Goal: Transaction & Acquisition: Obtain resource

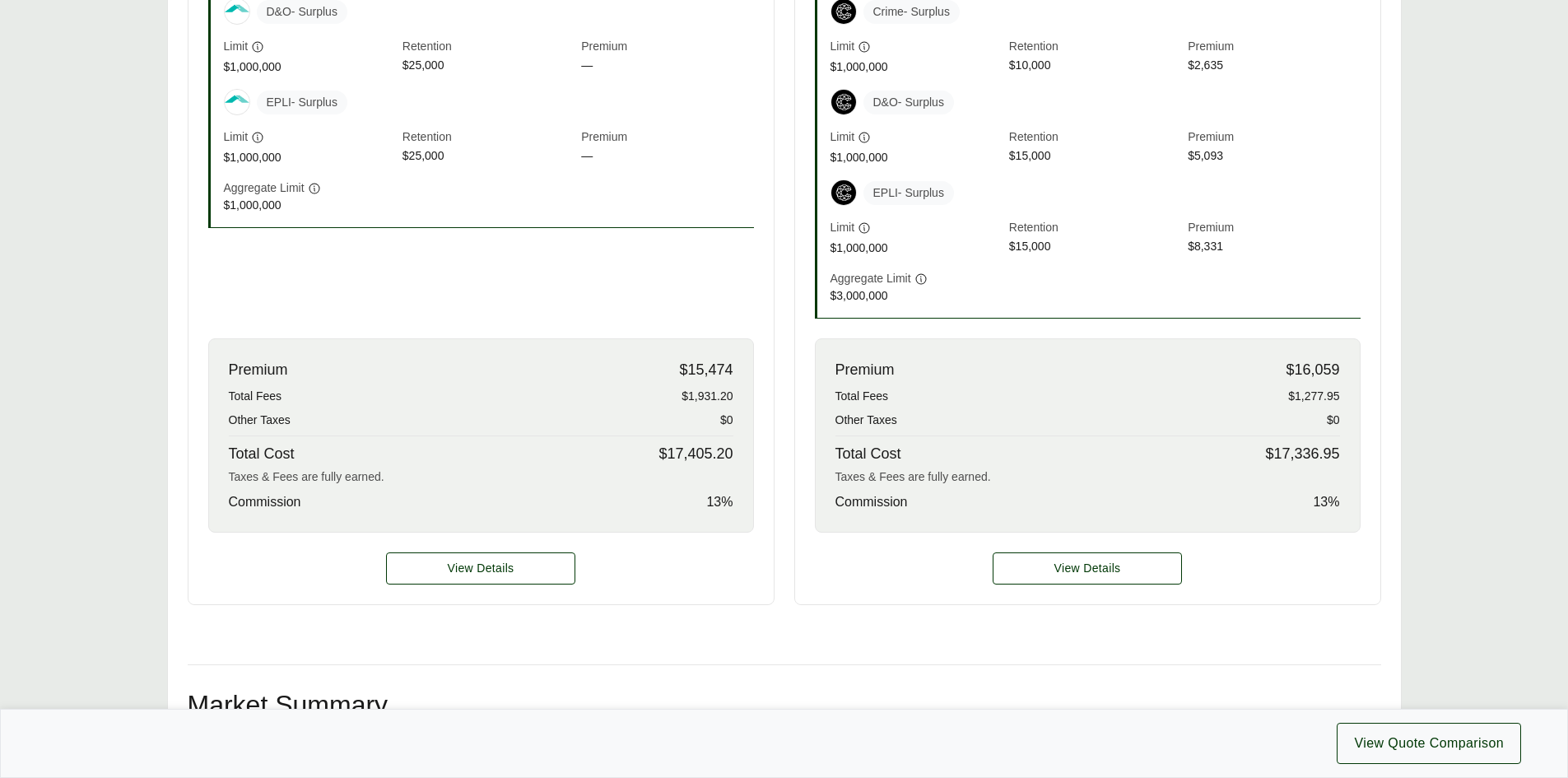
scroll to position [658, 0]
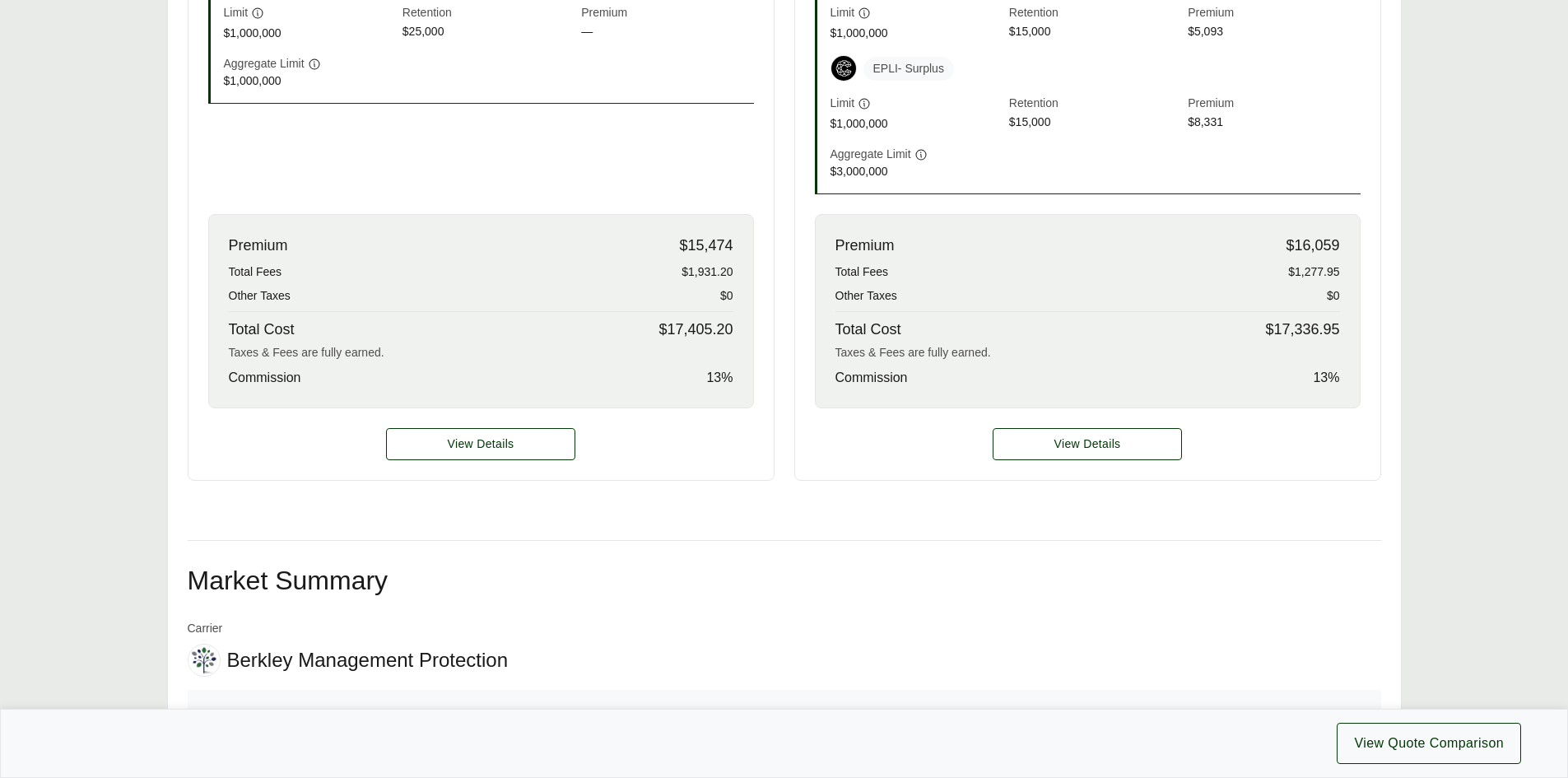
scroll to position [823, 0]
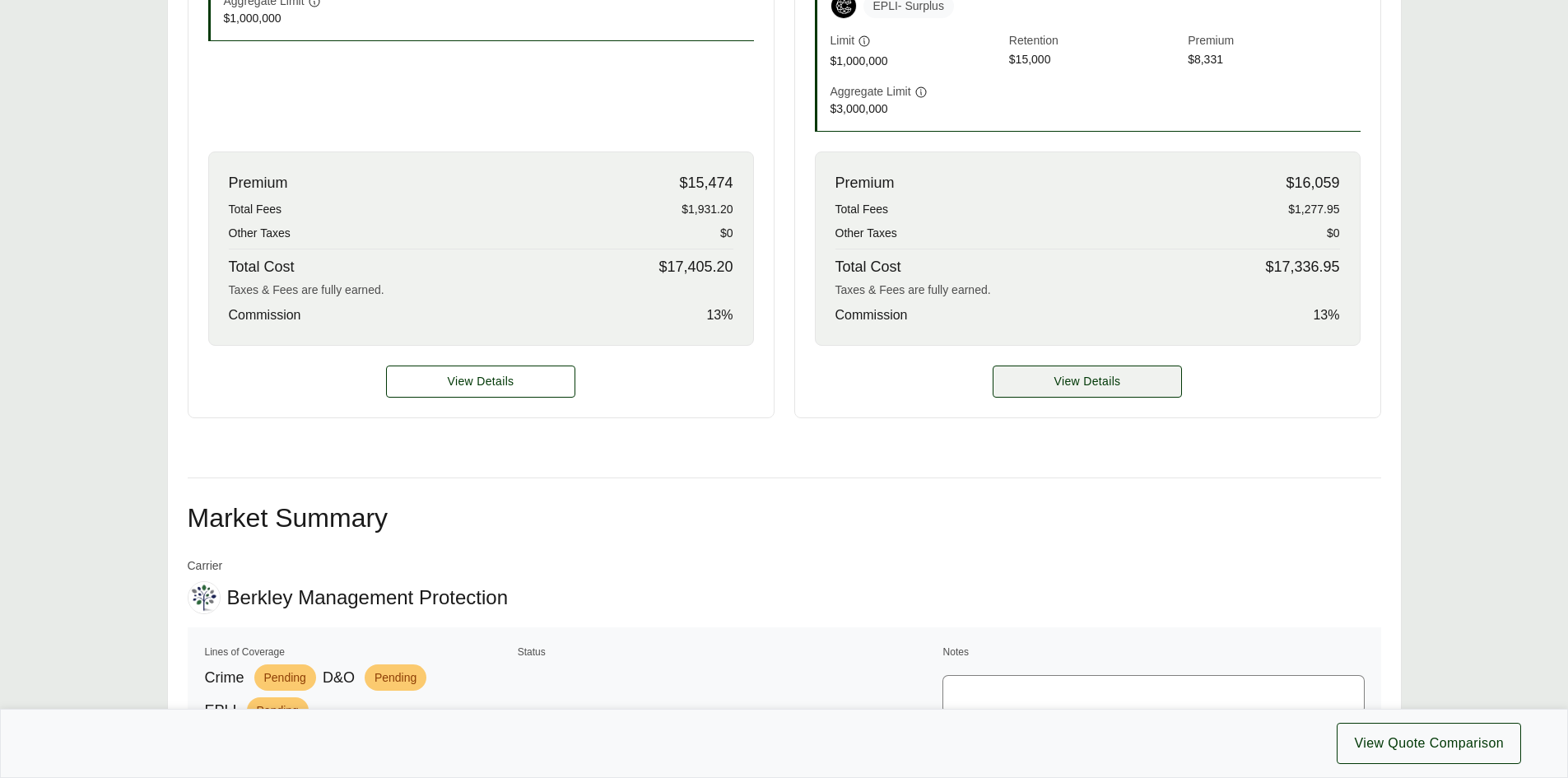
click at [1066, 383] on span "View Details" at bounding box center [1088, 381] width 66 height 18
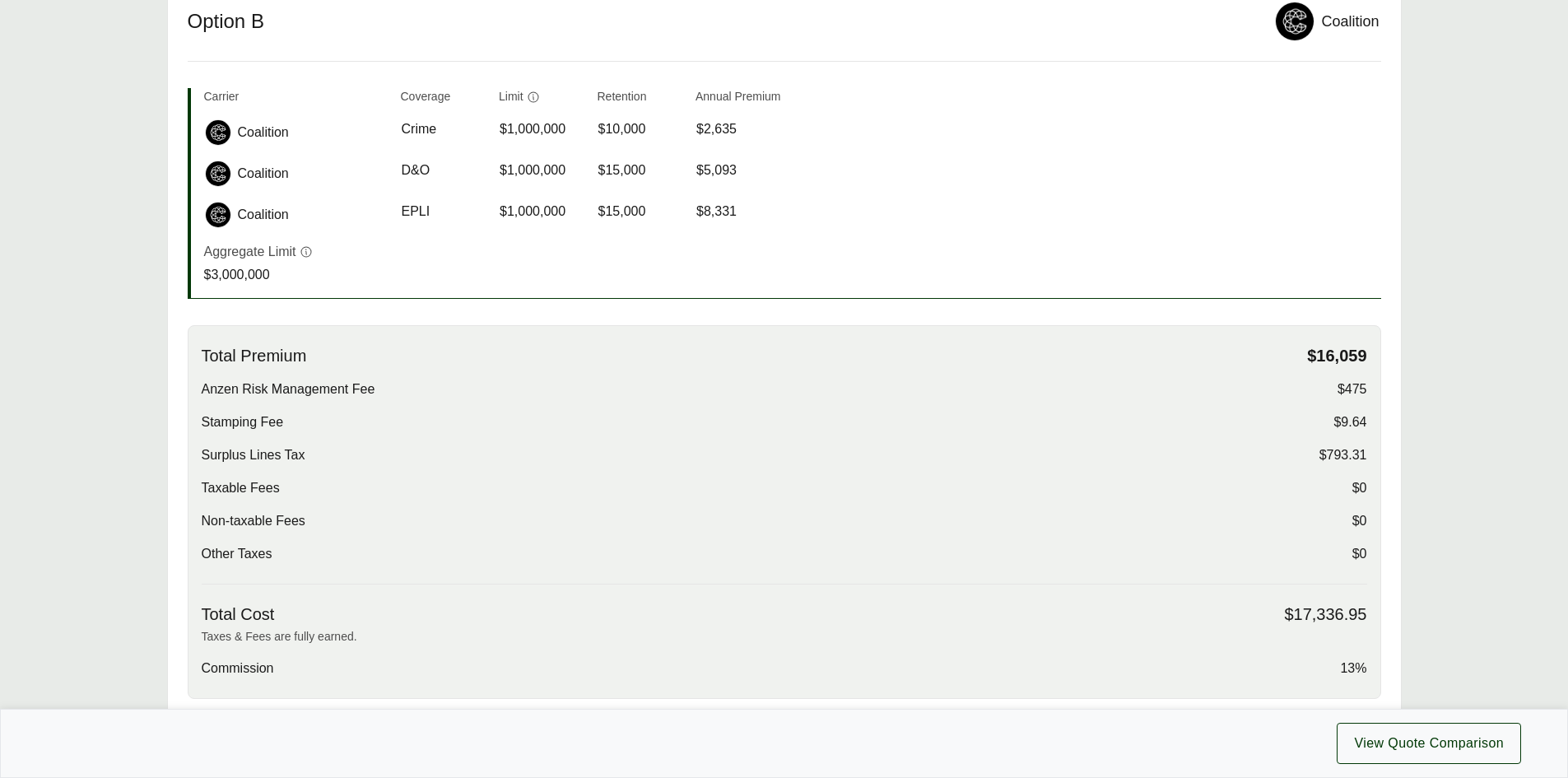
scroll to position [658, 0]
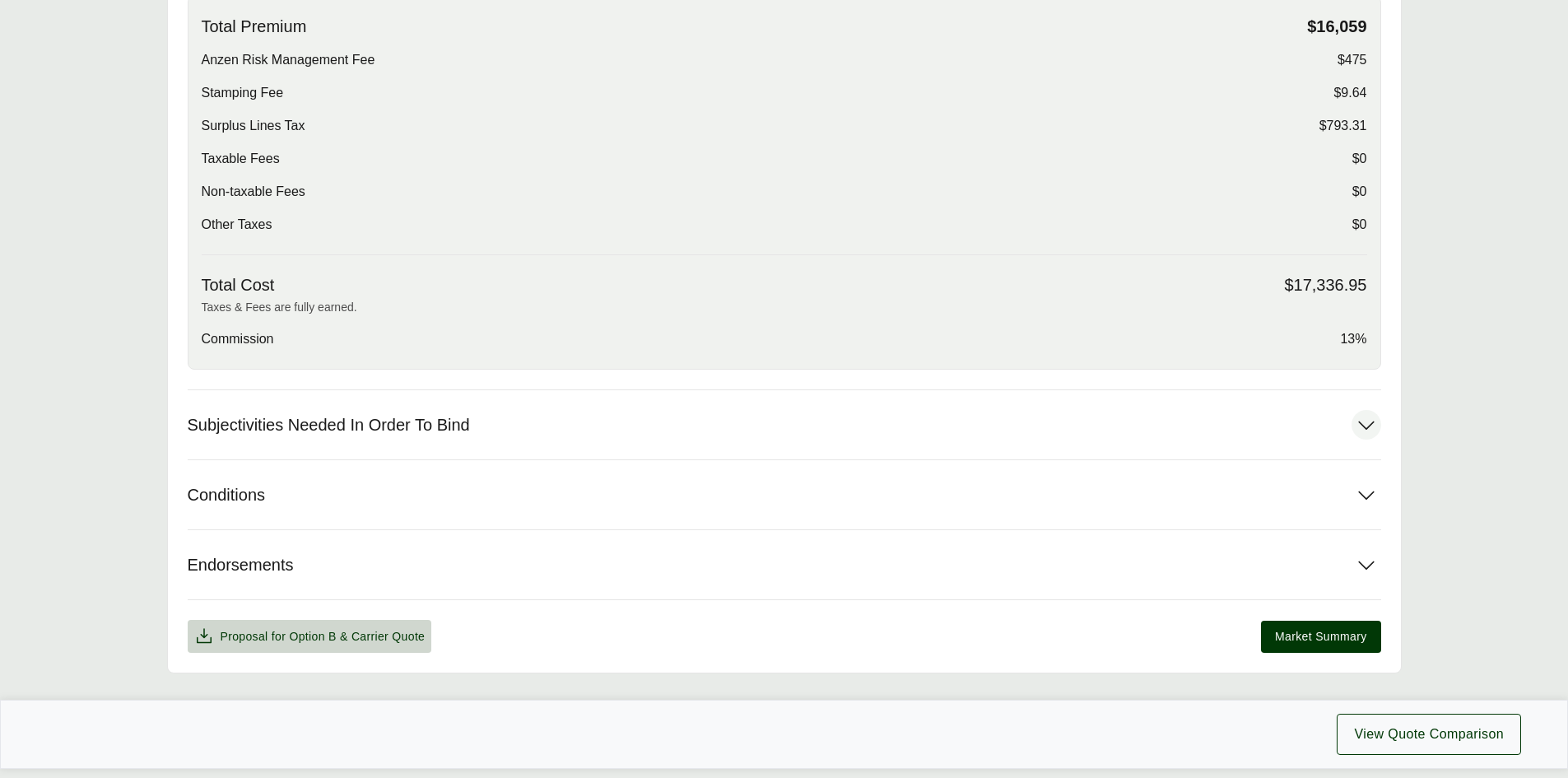
click at [526, 427] on button "Subjectivities Needed In Order To Bind" at bounding box center [784, 424] width 1194 height 69
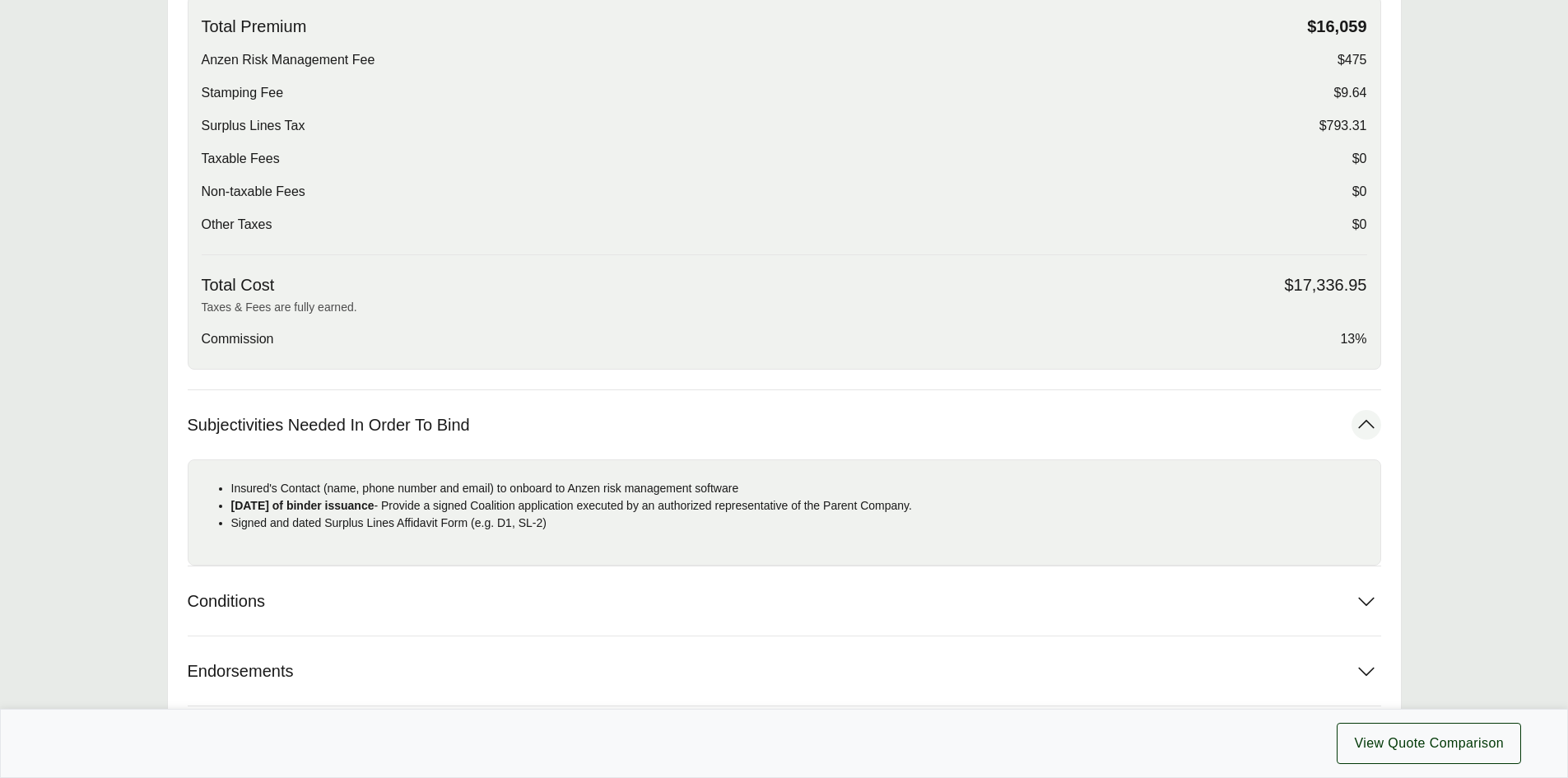
click at [526, 427] on button "Subjectivities Needed In Order To Bind" at bounding box center [784, 424] width 1194 height 69
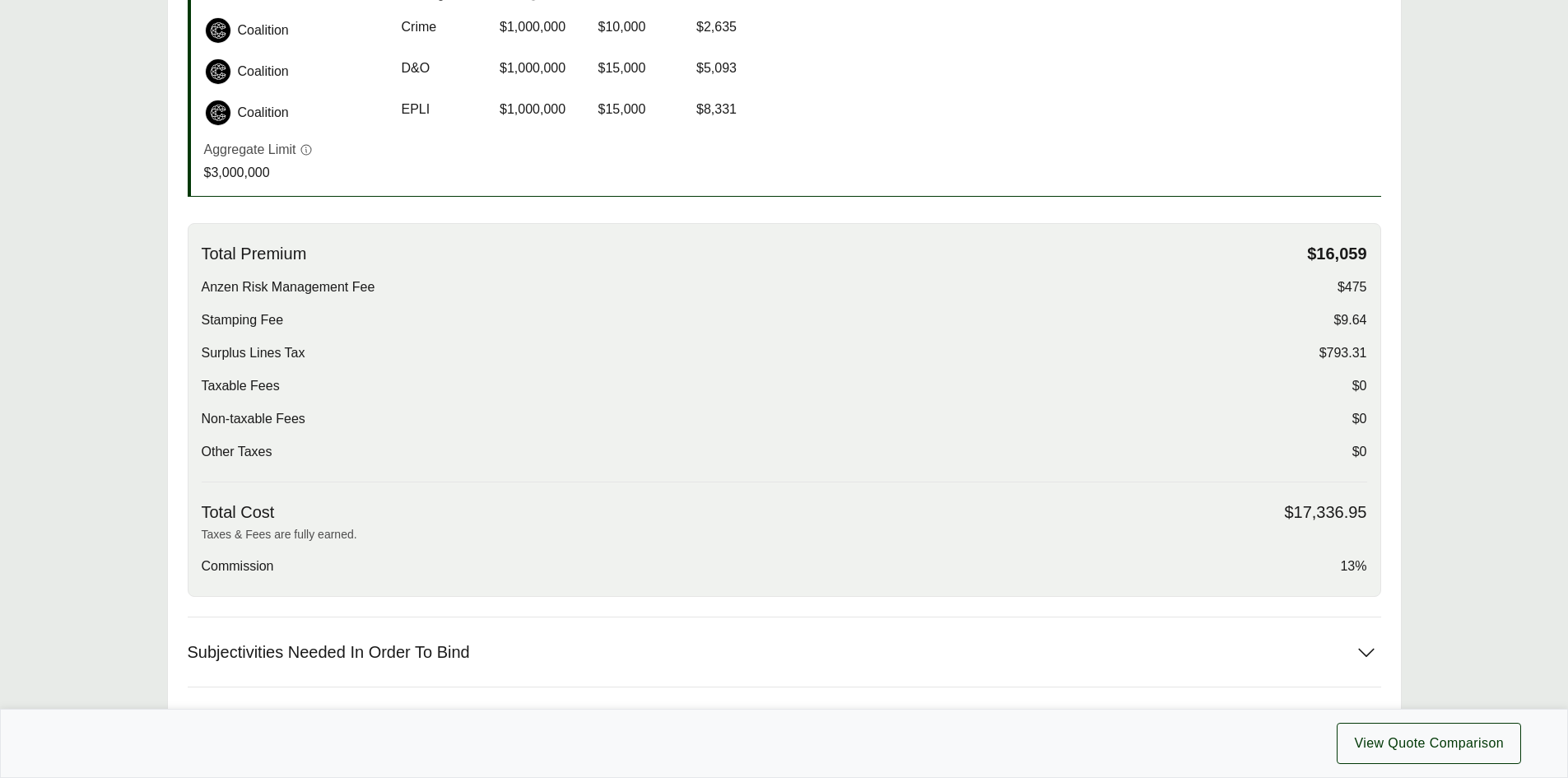
scroll to position [715, 0]
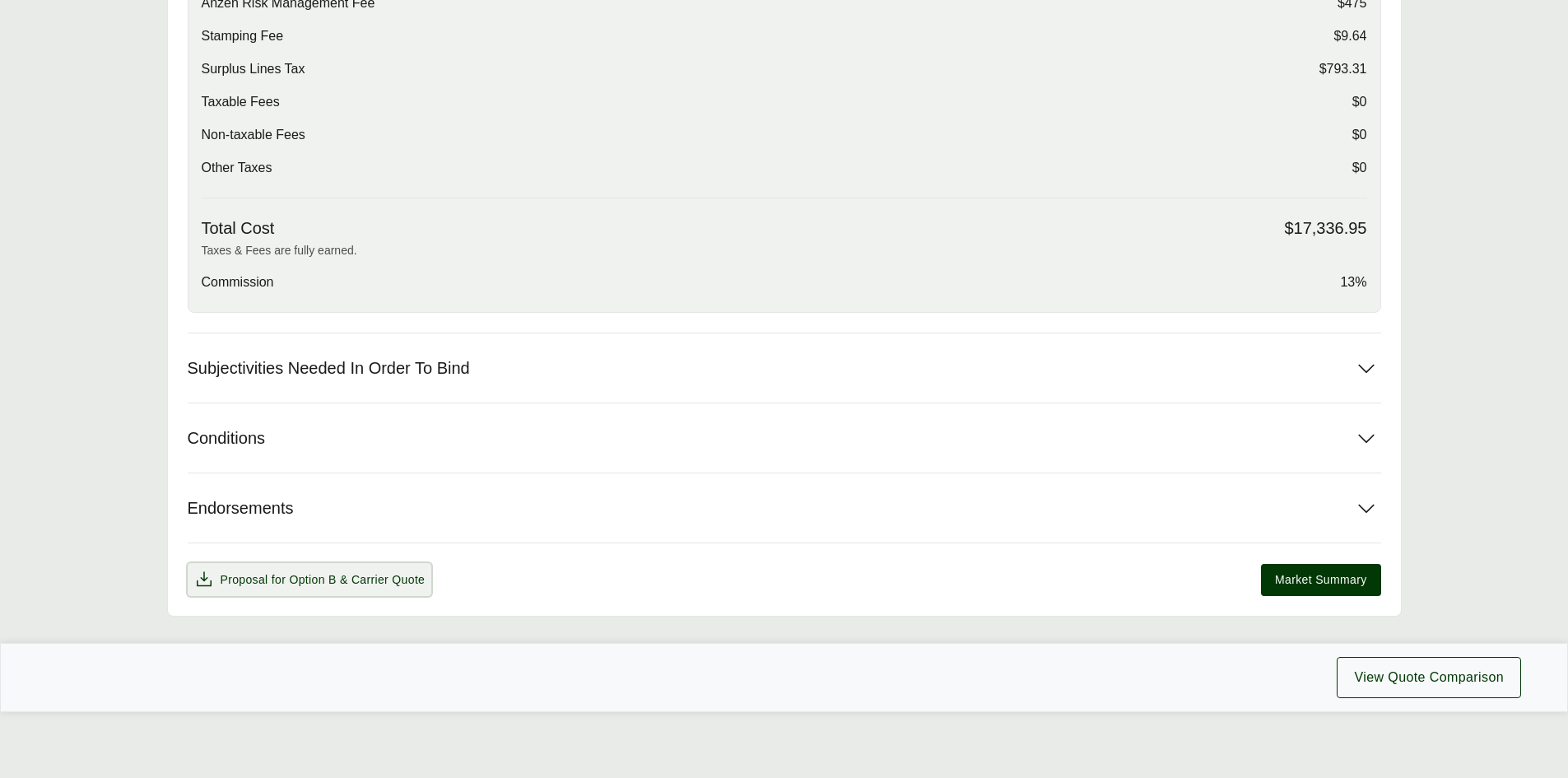
click at [316, 572] on span "Proposal for Option B & Carrier Quote" at bounding box center [323, 580] width 205 height 18
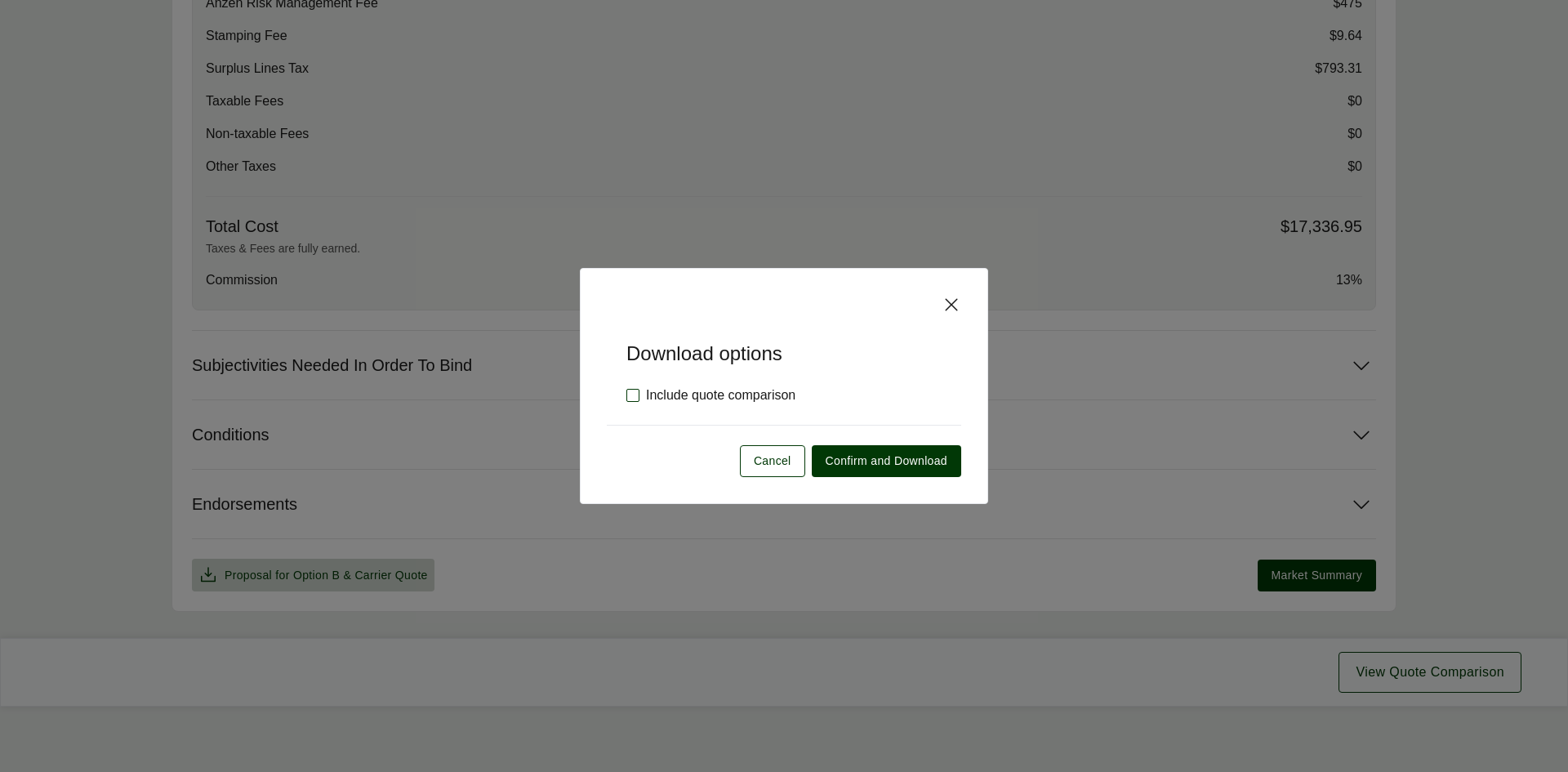
click at [631, 394] on label "Include quote comparison" at bounding box center [711, 394] width 169 height 19
click at [632, 392] on icon at bounding box center [633, 395] width 11 height 11
click at [888, 464] on span "Confirm and Download" at bounding box center [886, 461] width 122 height 17
